Goal: Go to known website: Go to known website

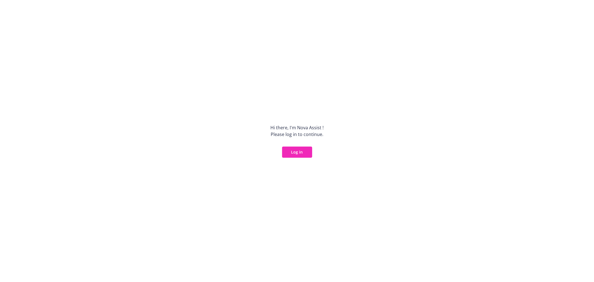
click at [293, 153] on button "Log in" at bounding box center [297, 151] width 30 height 11
